Goal: Task Accomplishment & Management: Use online tool/utility

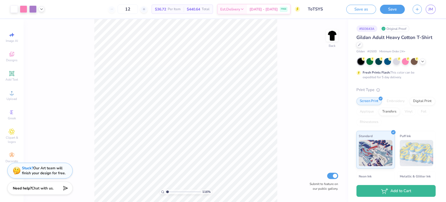
type input "1.15842594493157"
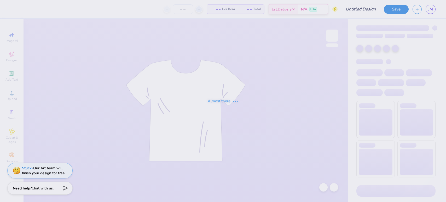
type input "ToTSYS #3"
type input "12"
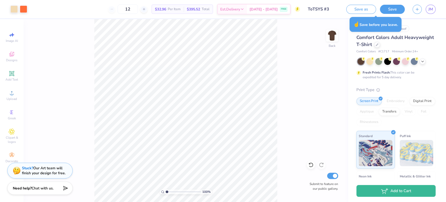
type input "1.00132353789714"
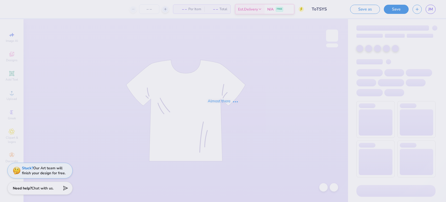
type input "12"
